Goal: Task Accomplishment & Management: Use online tool/utility

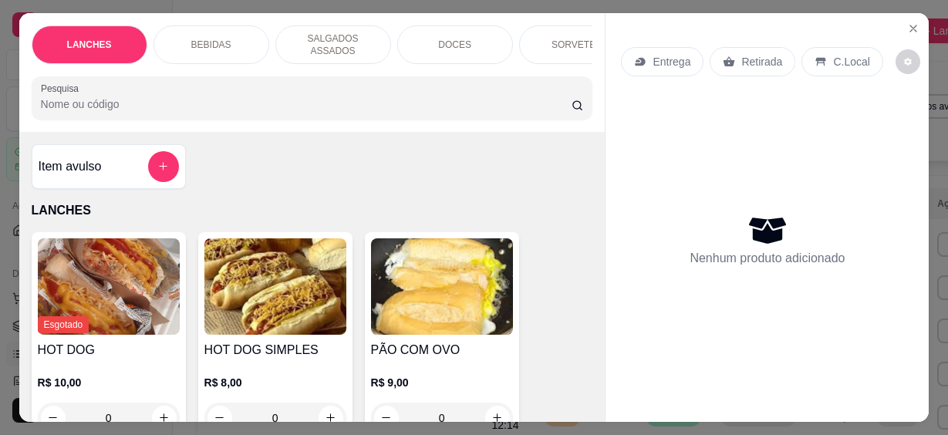
click at [907, 22] on icon "Close" at bounding box center [913, 28] width 12 height 12
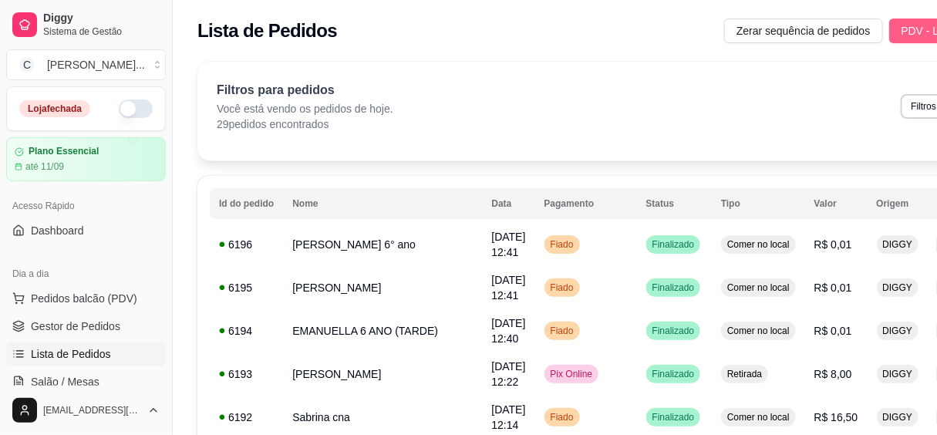
click at [910, 20] on button "PDV - Lançar pedido" at bounding box center [952, 31] width 125 height 25
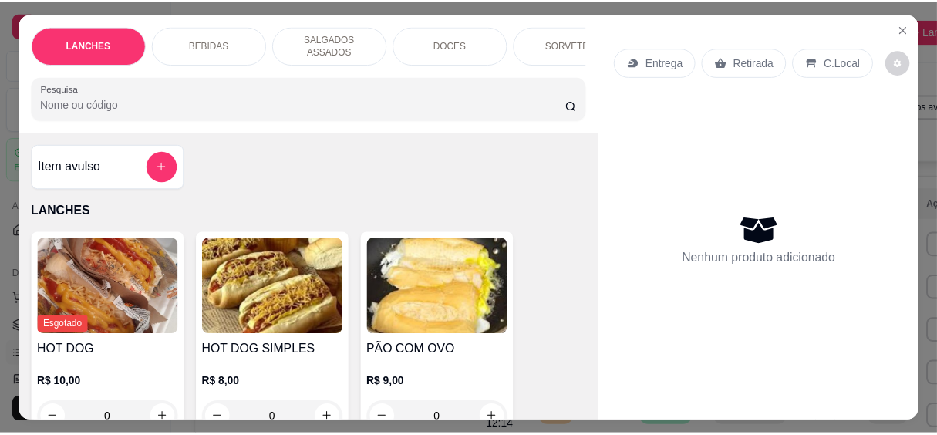
scroll to position [69, 0]
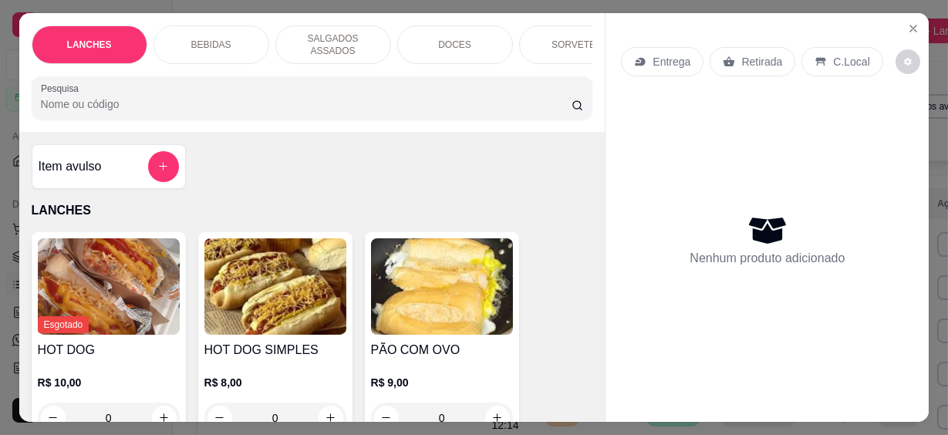
click at [907, 22] on icon "Close" at bounding box center [913, 28] width 12 height 12
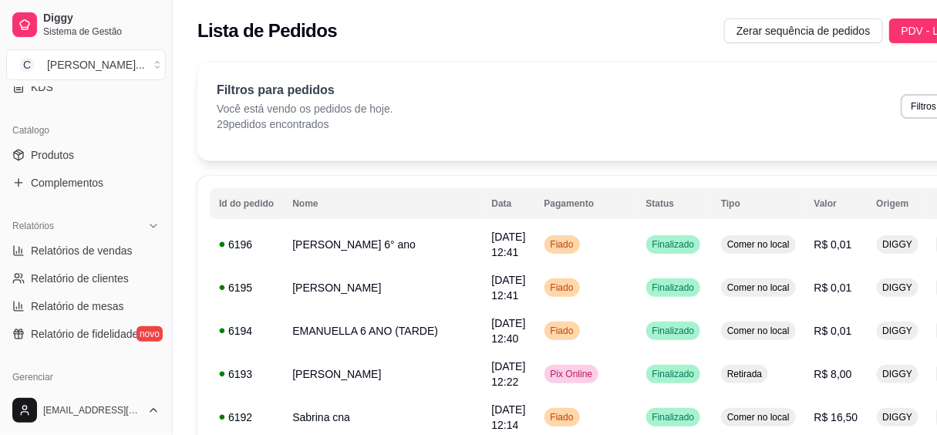
scroll to position [491, 0]
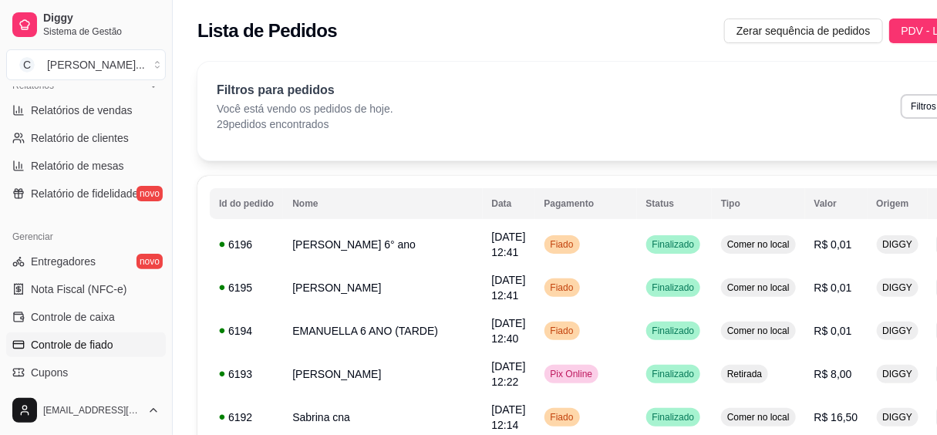
click at [103, 337] on span "Controle de fiado" at bounding box center [72, 344] width 83 height 15
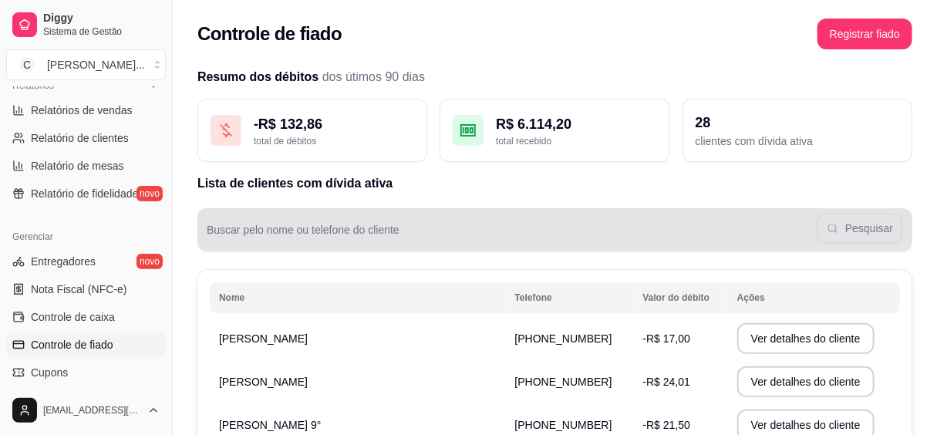
click at [346, 247] on div "Buscar pelo nome ou telefone do cliente Pesquisar" at bounding box center [555, 229] width 715 height 43
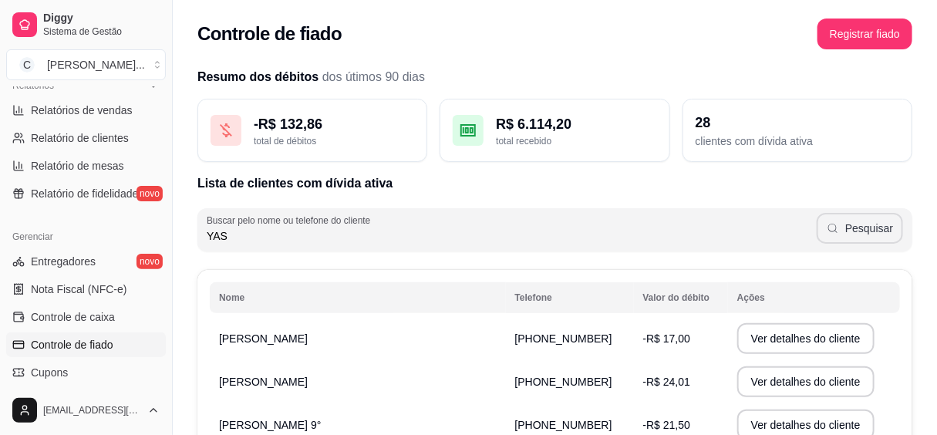
type input "YAS"
click at [839, 231] on icon "button" at bounding box center [833, 228] width 12 height 12
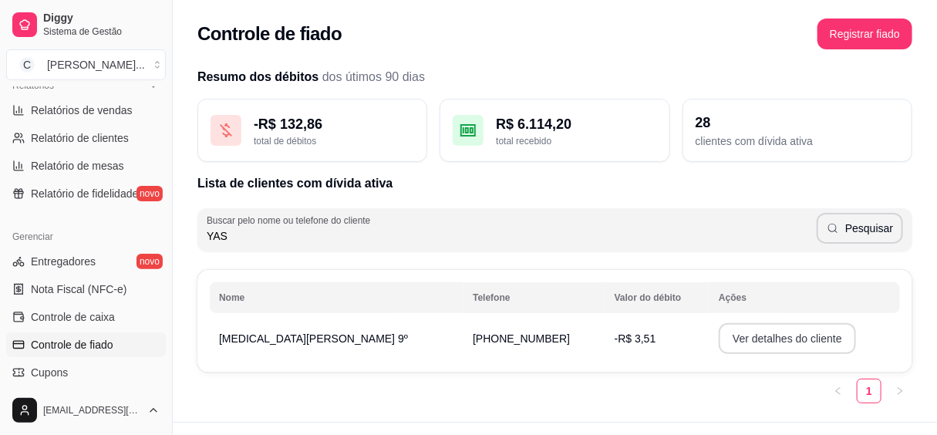
click at [734, 334] on button "Ver detalhes do cliente" at bounding box center [787, 338] width 137 height 31
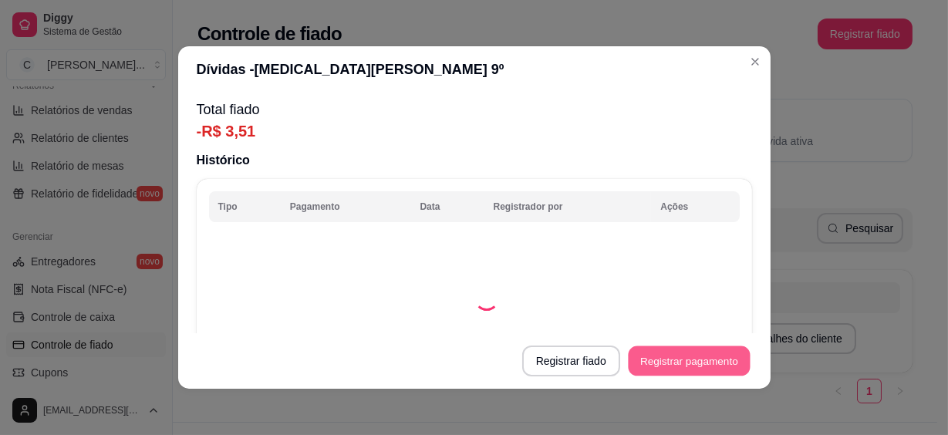
click at [661, 359] on button "Registrar pagamento" at bounding box center [689, 361] width 122 height 30
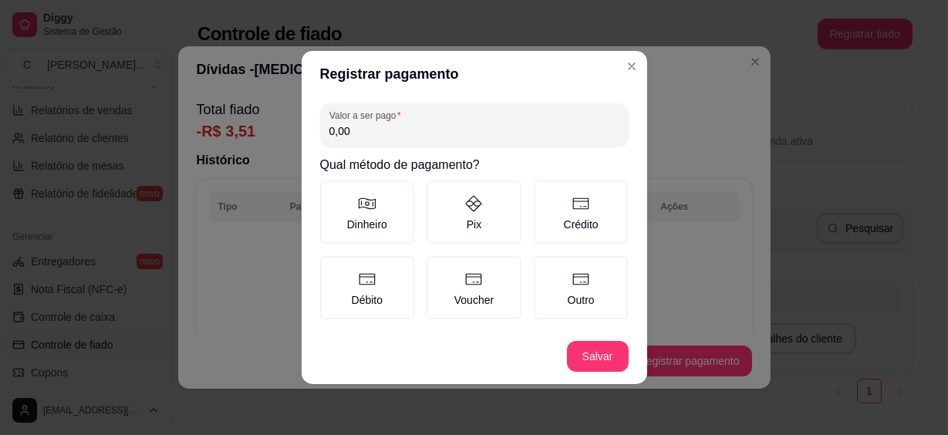
click at [414, 127] on input "0,00" at bounding box center [474, 130] width 290 height 15
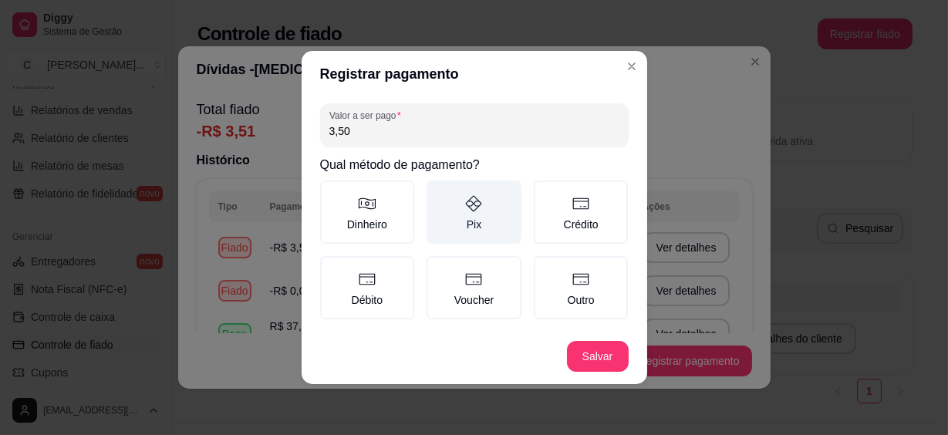
type input "3,50"
click at [486, 228] on label "Pix" at bounding box center [474, 212] width 95 height 63
click at [438, 192] on button "Pix" at bounding box center [432, 186] width 12 height 12
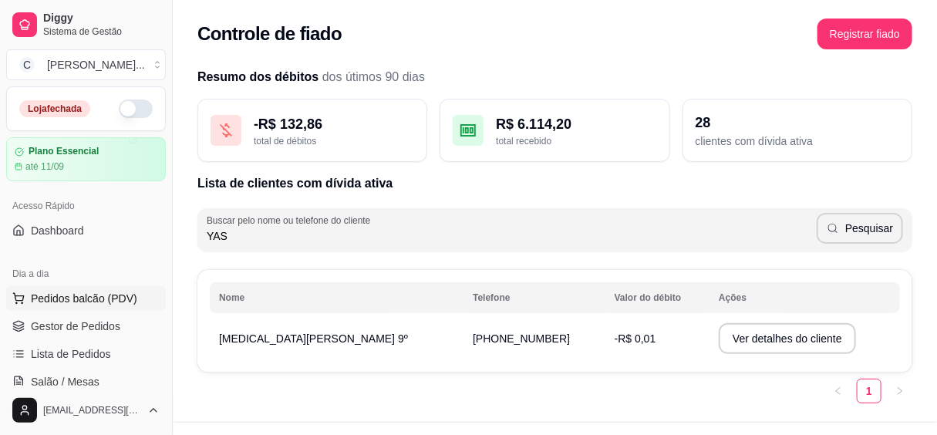
click at [86, 292] on span "Pedidos balcão (PDV)" at bounding box center [84, 298] width 106 height 15
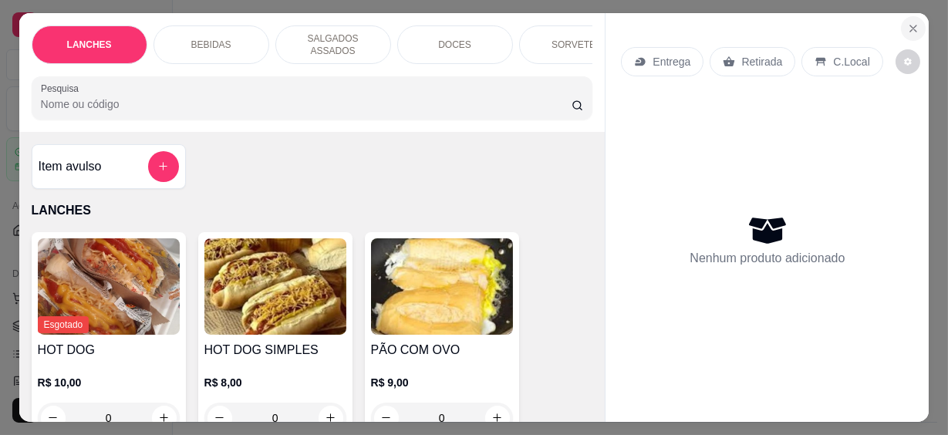
click at [910, 25] on icon "Close" at bounding box center [913, 28] width 6 height 6
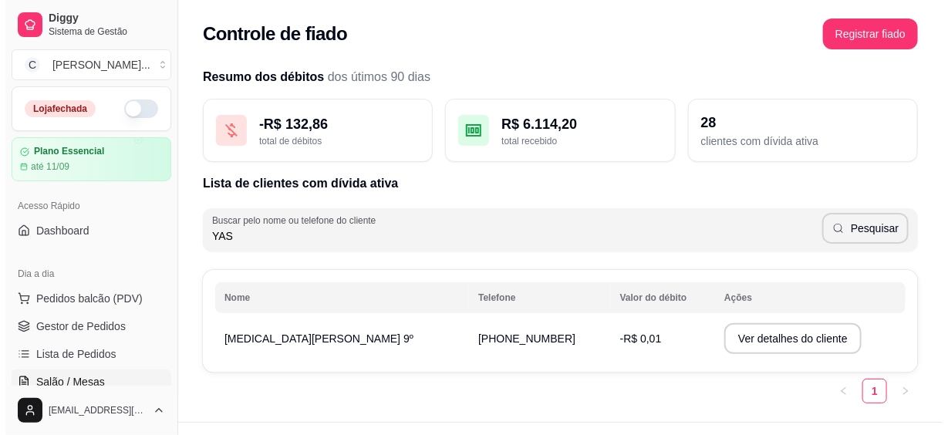
scroll to position [140, 0]
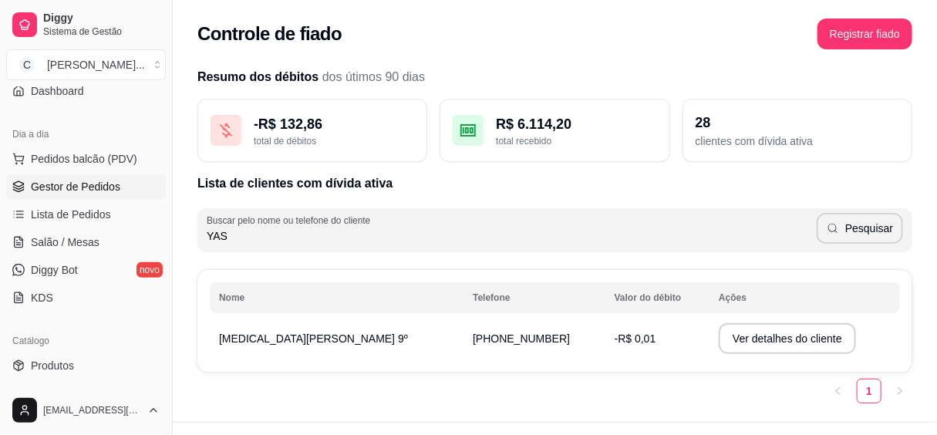
click at [106, 188] on span "Gestor de Pedidos" at bounding box center [75, 186] width 89 height 15
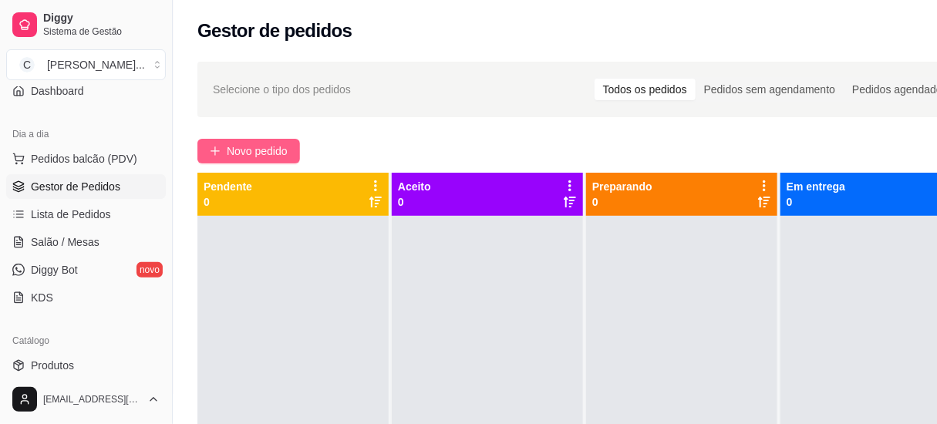
click at [269, 150] on span "Novo pedido" at bounding box center [257, 151] width 61 height 17
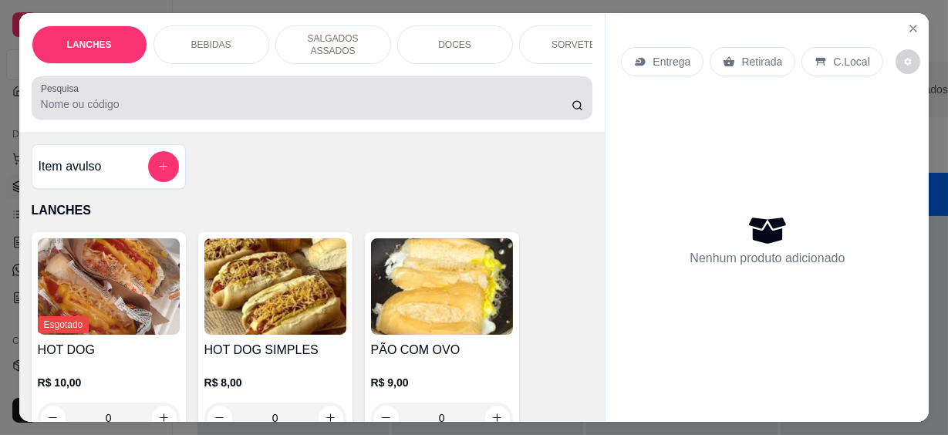
click at [345, 100] on input "Pesquisa" at bounding box center [306, 103] width 531 height 15
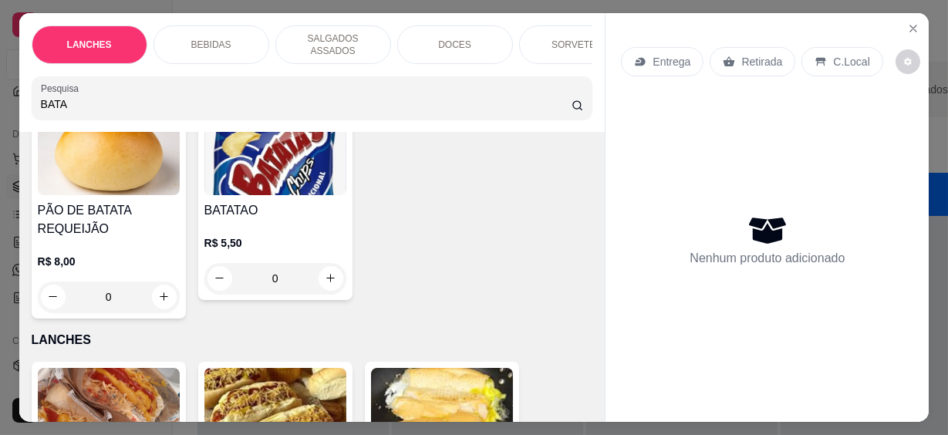
scroll to position [210, 0]
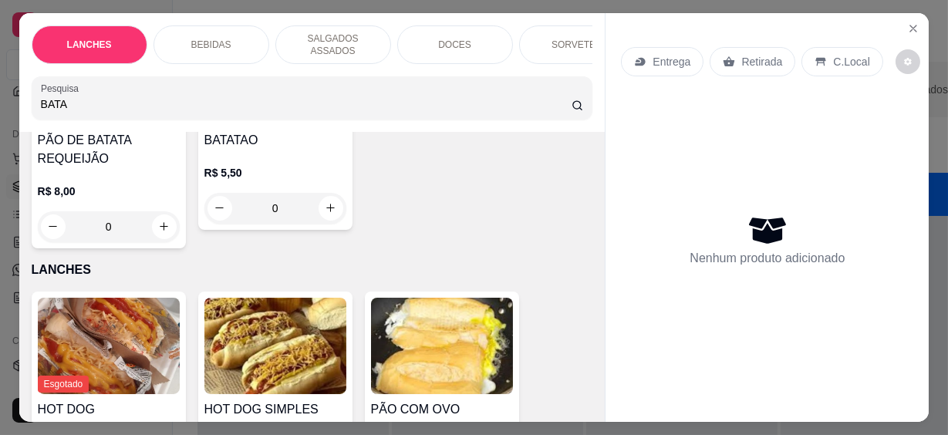
type input "BATA"
click at [325, 203] on icon "increase-product-quantity" at bounding box center [331, 209] width 12 height 12
type input "1"
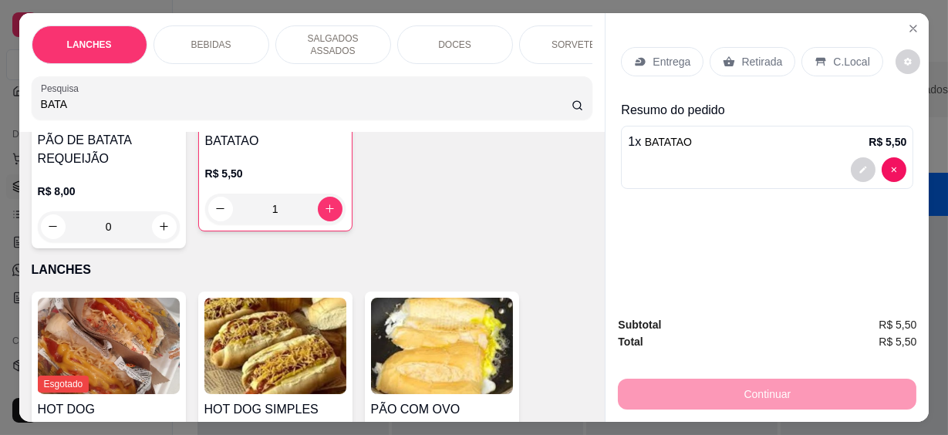
drag, startPoint x: 65, startPoint y: 93, endPoint x: -3, endPoint y: 97, distance: 68.0
click at [0, 97] on html "Diggy Sistema de Gestão C Cantina Giuli ... Loja fechada Plano Essencial até 11…" at bounding box center [474, 217] width 948 height 435
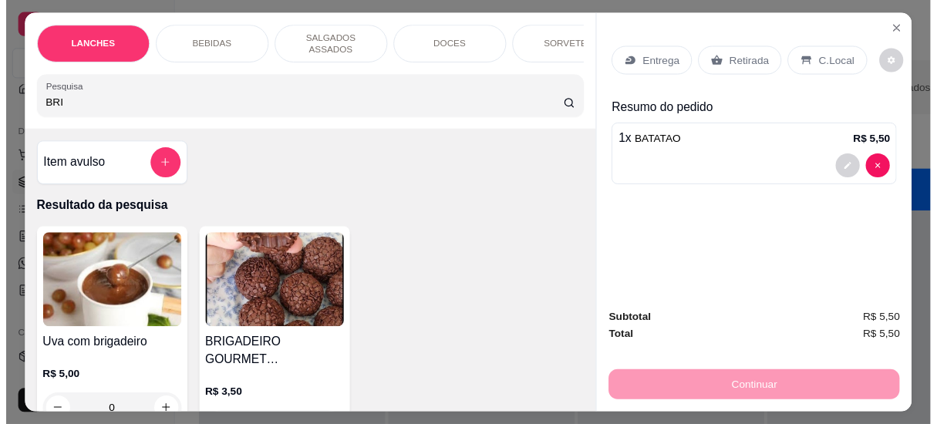
scroll to position [69, 0]
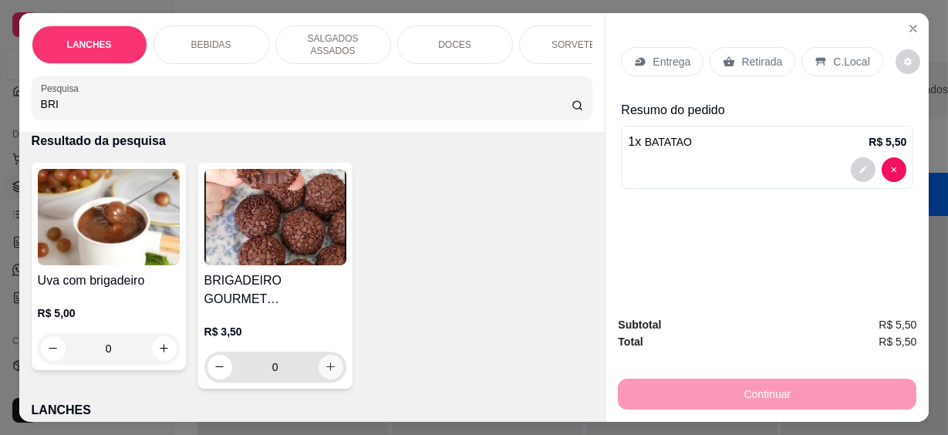
type input "BRI"
click at [325, 362] on icon "increase-product-quantity" at bounding box center [331, 368] width 12 height 12
type input "1"
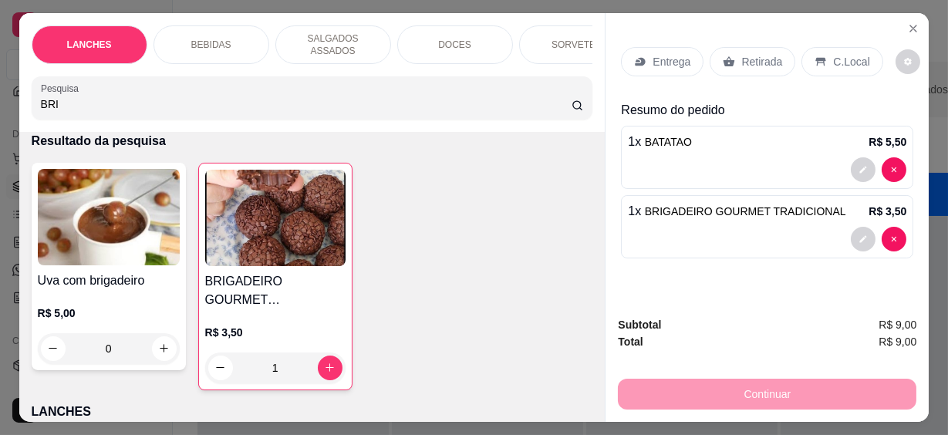
click at [841, 57] on p "C.Local" at bounding box center [851, 61] width 36 height 15
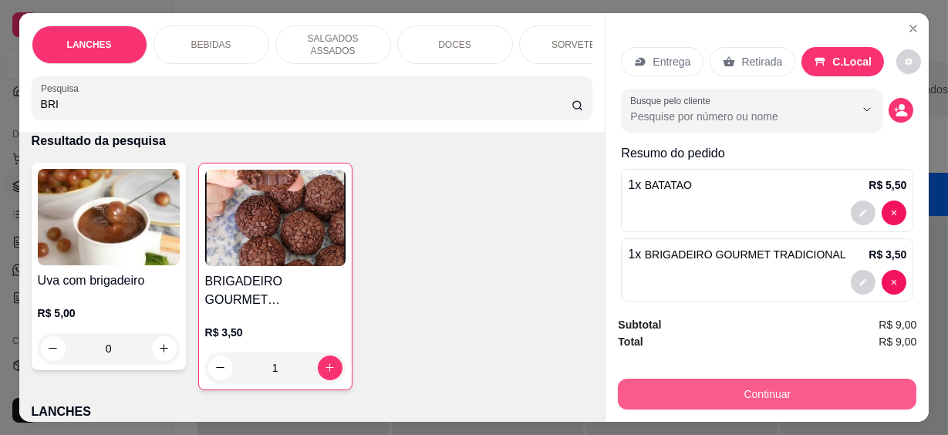
click at [803, 387] on button "Continuar" at bounding box center [767, 394] width 299 height 31
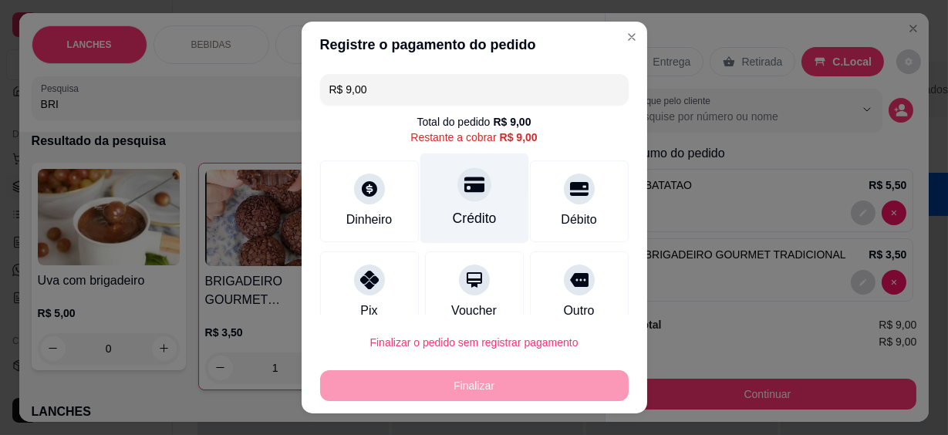
click at [485, 206] on div "Crédito" at bounding box center [474, 199] width 109 height 90
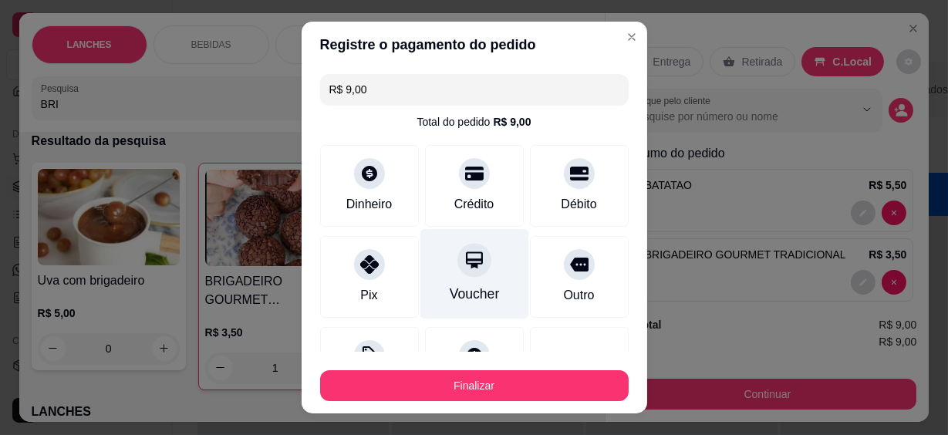
type input "R$ 0,00"
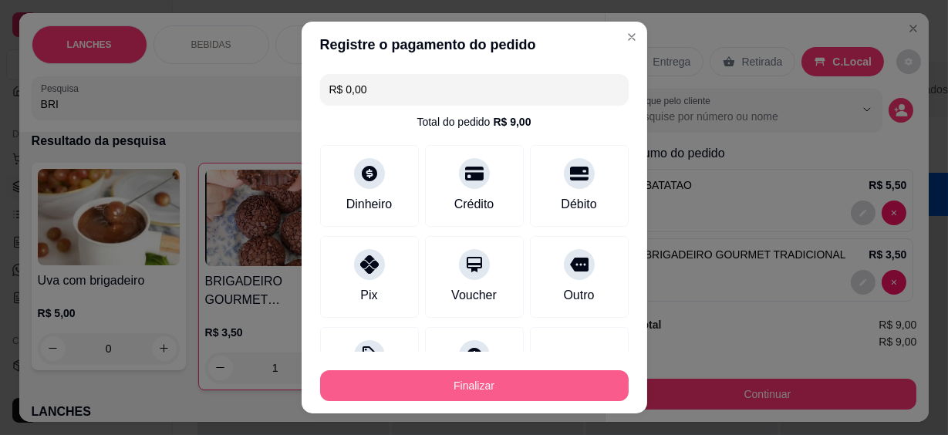
click at [506, 380] on button "Finalizar" at bounding box center [474, 385] width 309 height 31
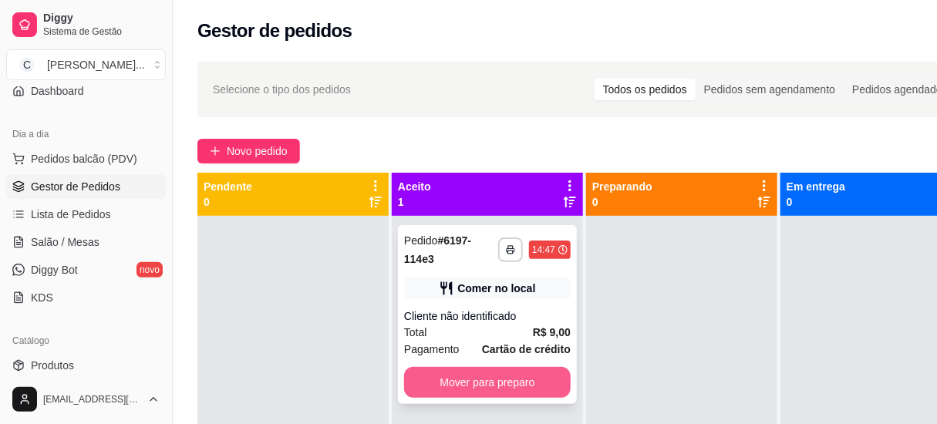
click at [528, 376] on button "Mover para preparo" at bounding box center [487, 382] width 167 height 31
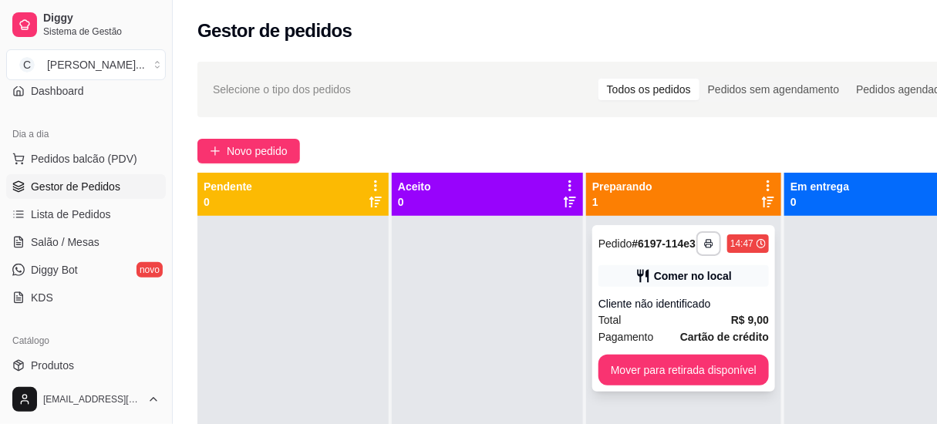
click at [656, 373] on button "Mover para retirada disponível" at bounding box center [684, 370] width 171 height 31
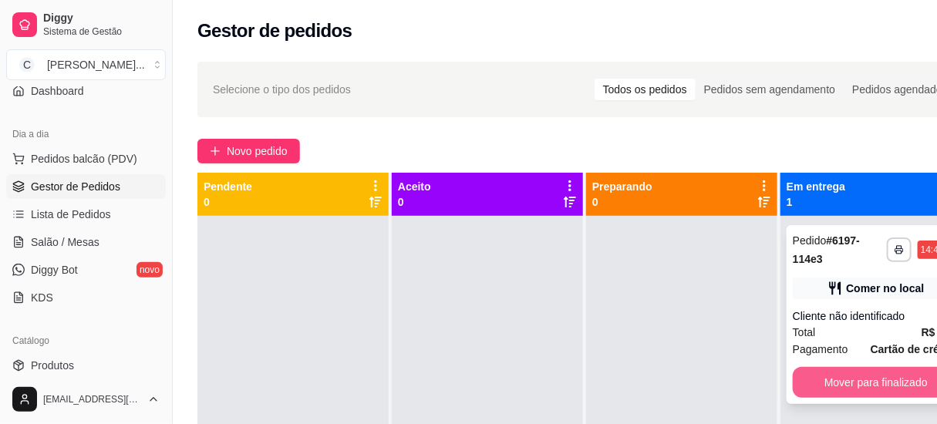
click at [885, 367] on button "Mover para finalizado" at bounding box center [876, 382] width 167 height 31
